Goal: Entertainment & Leisure: Browse casually

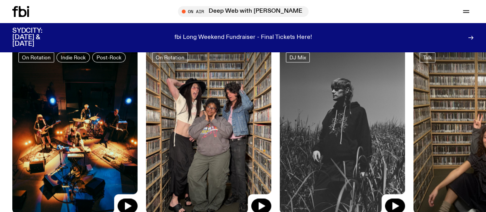
scroll to position [339, 0]
click at [0, 0] on link "Explore" at bounding box center [0, 0] width 0 height 0
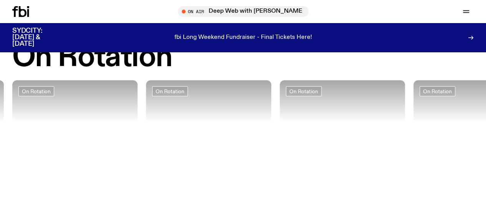
scroll to position [290, 0]
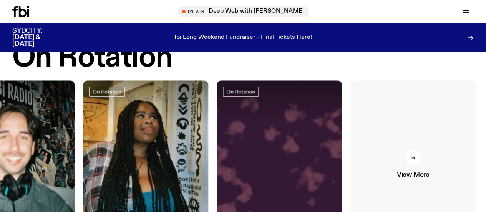
click at [389, 157] on link "View More" at bounding box center [412, 163] width 125 height 167
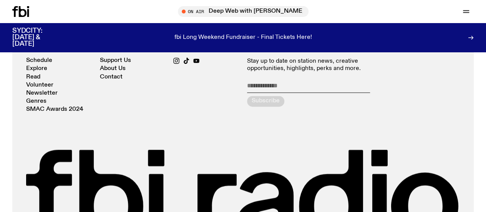
scroll to position [2103, 0]
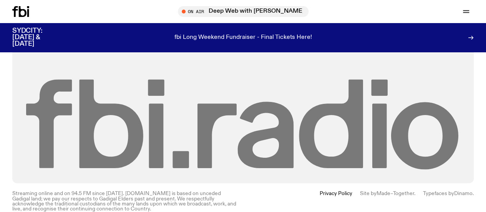
click at [80, 81] on icon at bounding box center [111, 123] width 64 height 89
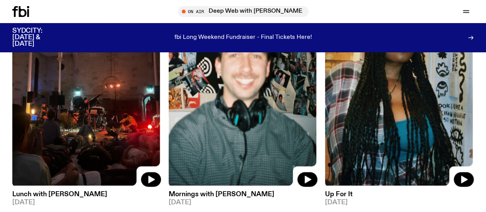
scroll to position [590, 0]
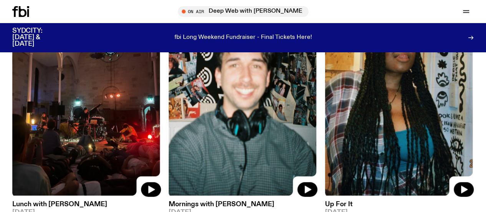
click at [0, 0] on link "Explore" at bounding box center [0, 0] width 0 height 0
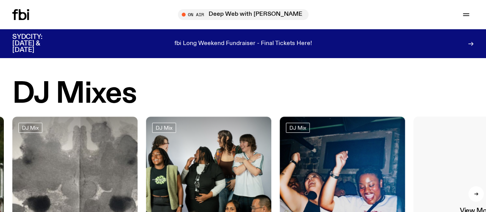
click at [469, 187] on link "View More" at bounding box center [475, 199] width 125 height 167
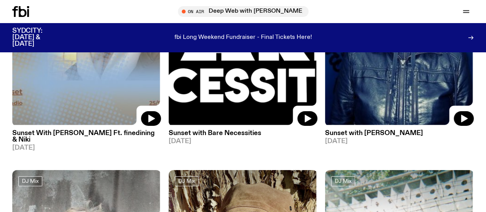
scroll to position [1363, 0]
